Goal: Task Accomplishment & Management: Manage account settings

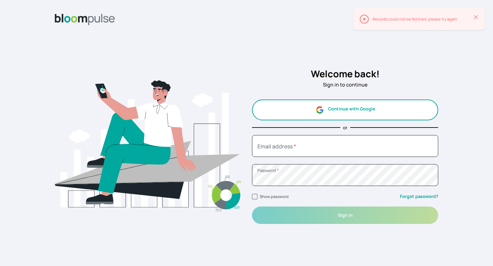
click at [374, 115] on button "Continue with Google" at bounding box center [345, 110] width 186 height 21
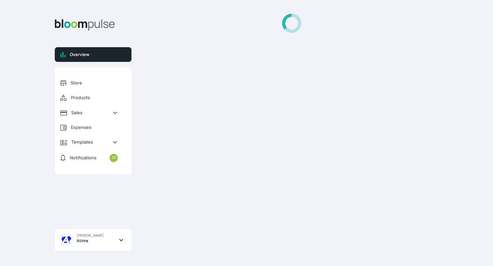
select select "2025"
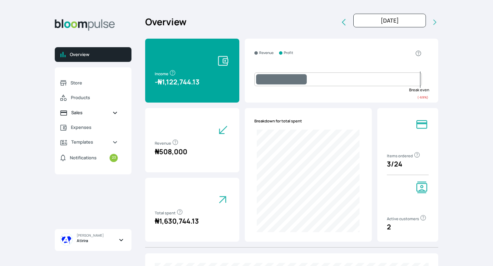
click at [73, 115] on span "Sales" at bounding box center [89, 112] width 36 height 6
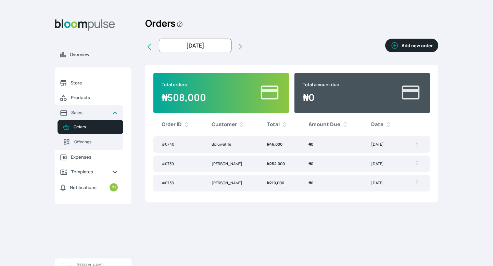
click at [148, 45] on icon at bounding box center [149, 47] width 8 height 8
type input "[DATE]"
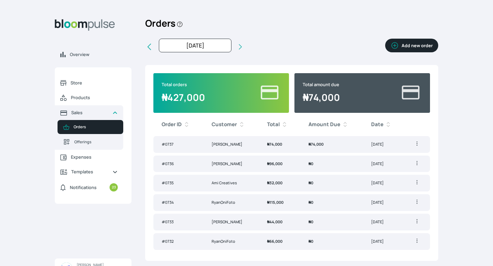
click at [365, 143] on td "[DATE]" at bounding box center [383, 144] width 41 height 17
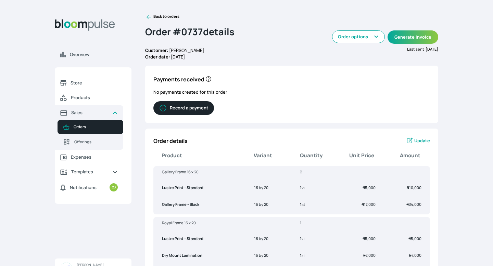
click at [197, 109] on button "Record a payment" at bounding box center [183, 108] width 61 height 14
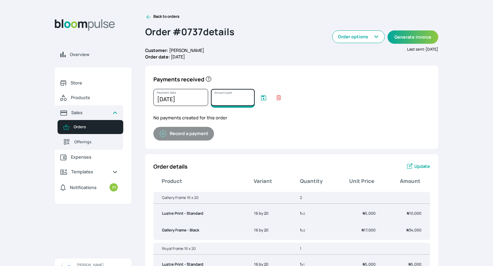
click at [221, 100] on input "Amount paid" at bounding box center [233, 97] width 44 height 17
type input "74000"
click at [264, 100] on icon "submit" at bounding box center [263, 97] width 7 height 7
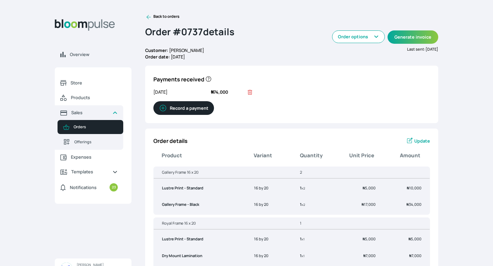
click at [149, 18] on icon at bounding box center [148, 17] width 7 height 7
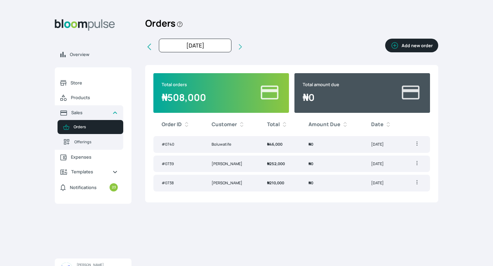
click at [149, 49] on icon at bounding box center [149, 47] width 4 height 6
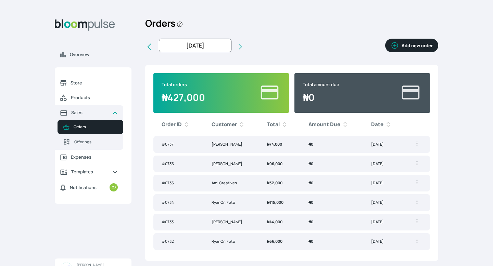
click at [237, 46] on icon at bounding box center [240, 46] width 7 height 7
type input "[DATE]"
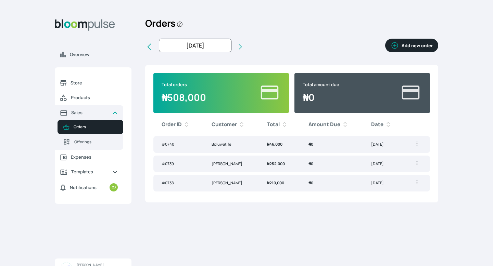
click at [245, 73] on div "Total orders ₦ 508,000 Total amount due ₦ 0 Order ID Customer Total Amount Due …" at bounding box center [291, 134] width 293 height 138
